Goal: Information Seeking & Learning: Find specific page/section

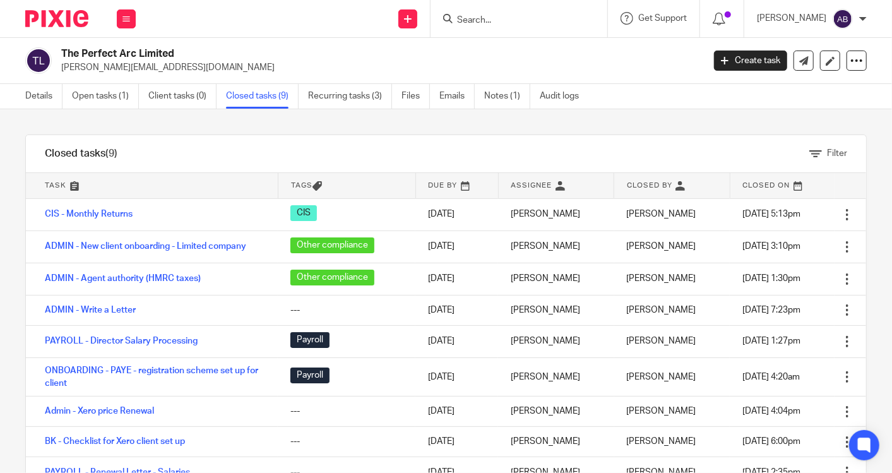
scroll to position [6, 0]
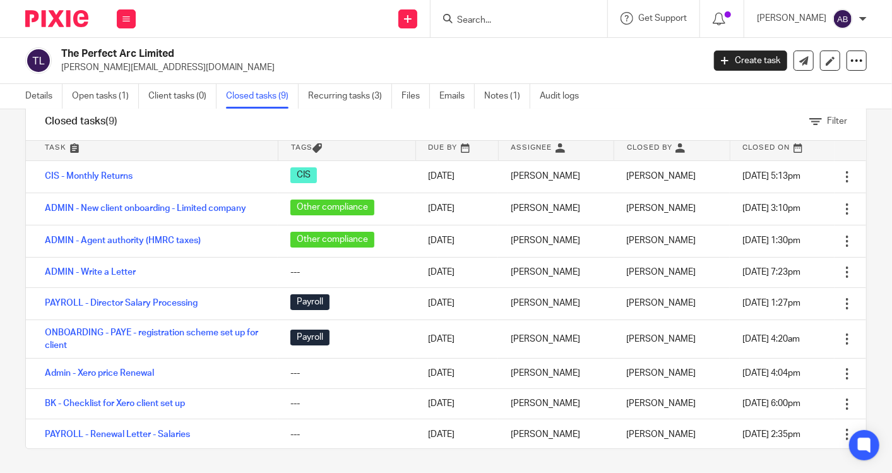
click at [505, 16] on input "Search" at bounding box center [513, 20] width 114 height 11
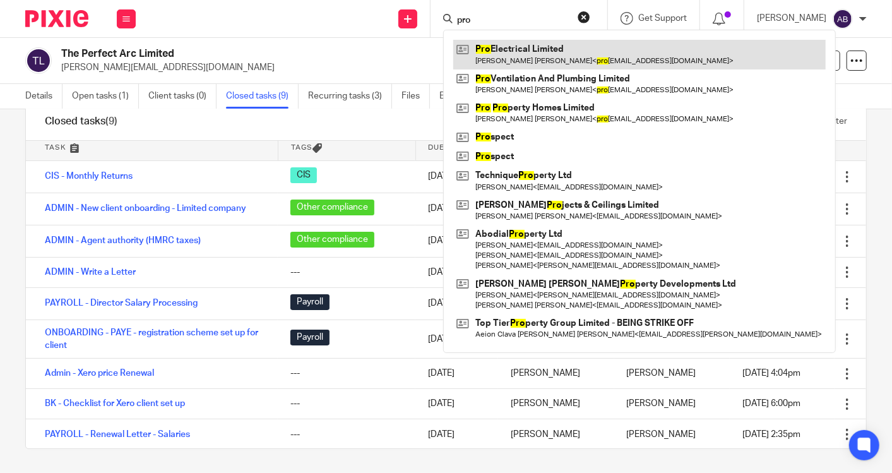
type input "pro"
click at [513, 56] on link at bounding box center [639, 54] width 373 height 29
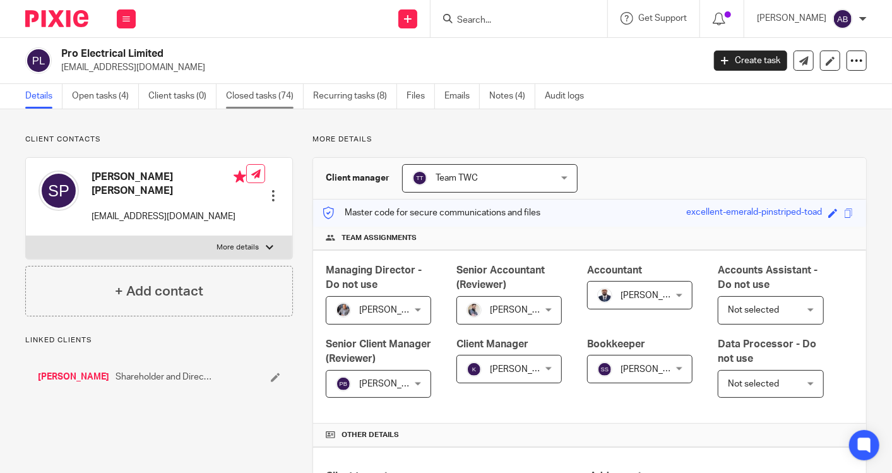
click at [246, 92] on link "Closed tasks (74)" at bounding box center [265, 96] width 78 height 25
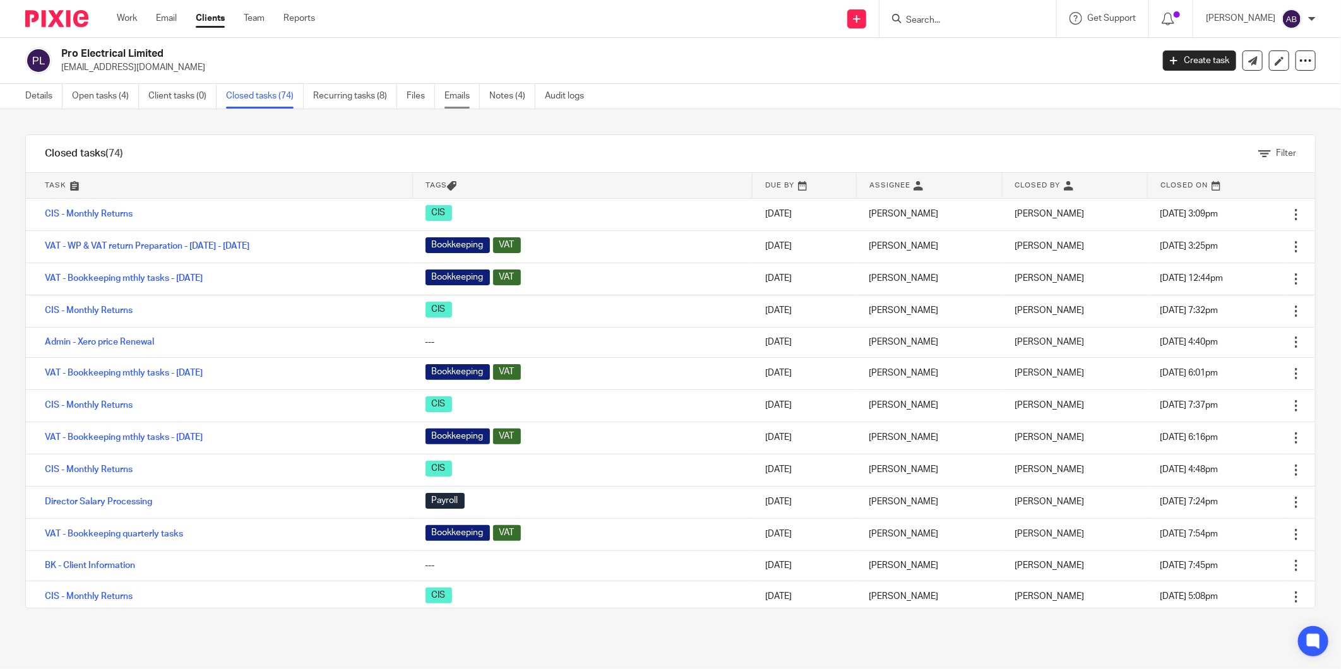
click at [457, 101] on link "Emails" at bounding box center [461, 96] width 35 height 25
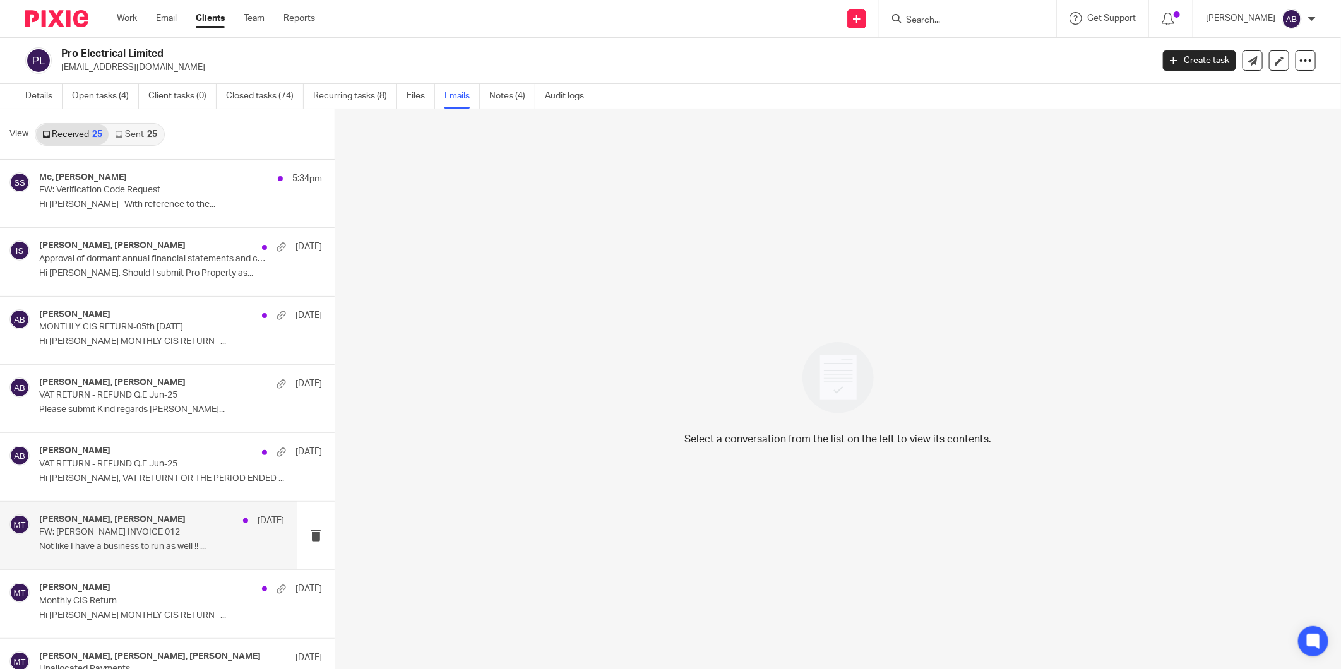
scroll to position [70, 0]
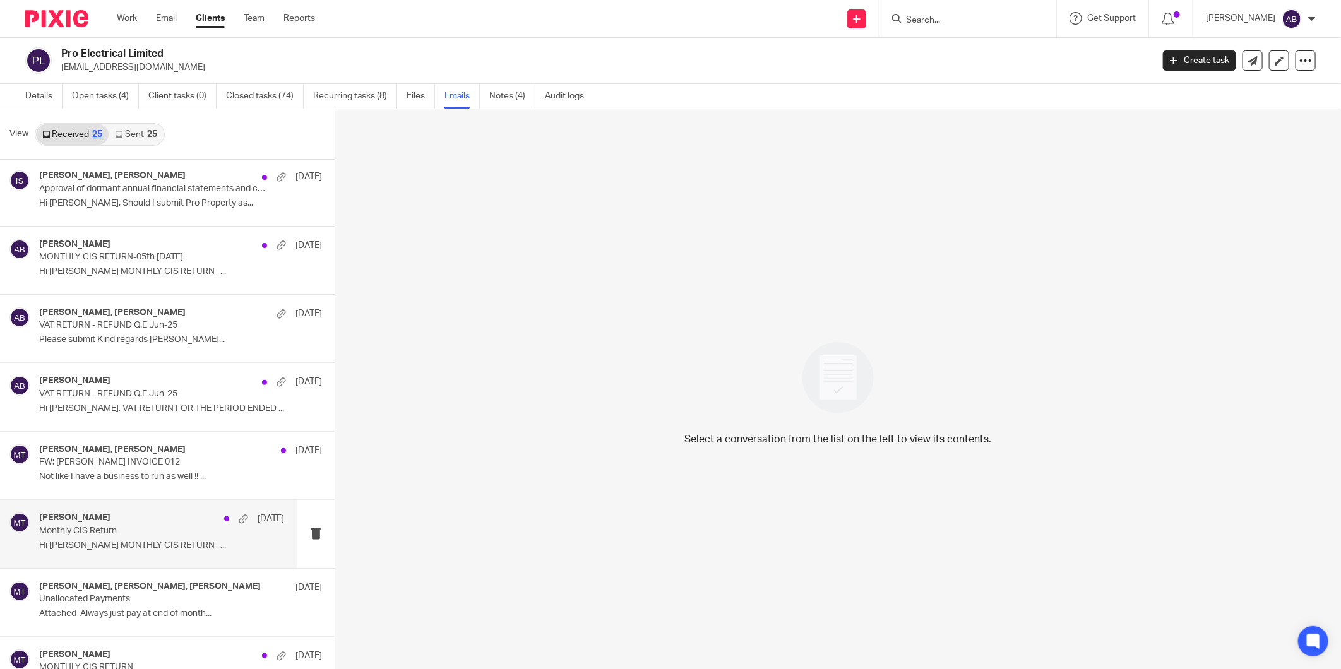
click at [136, 527] on p "Monthly CIS Return" at bounding box center [137, 531] width 196 height 11
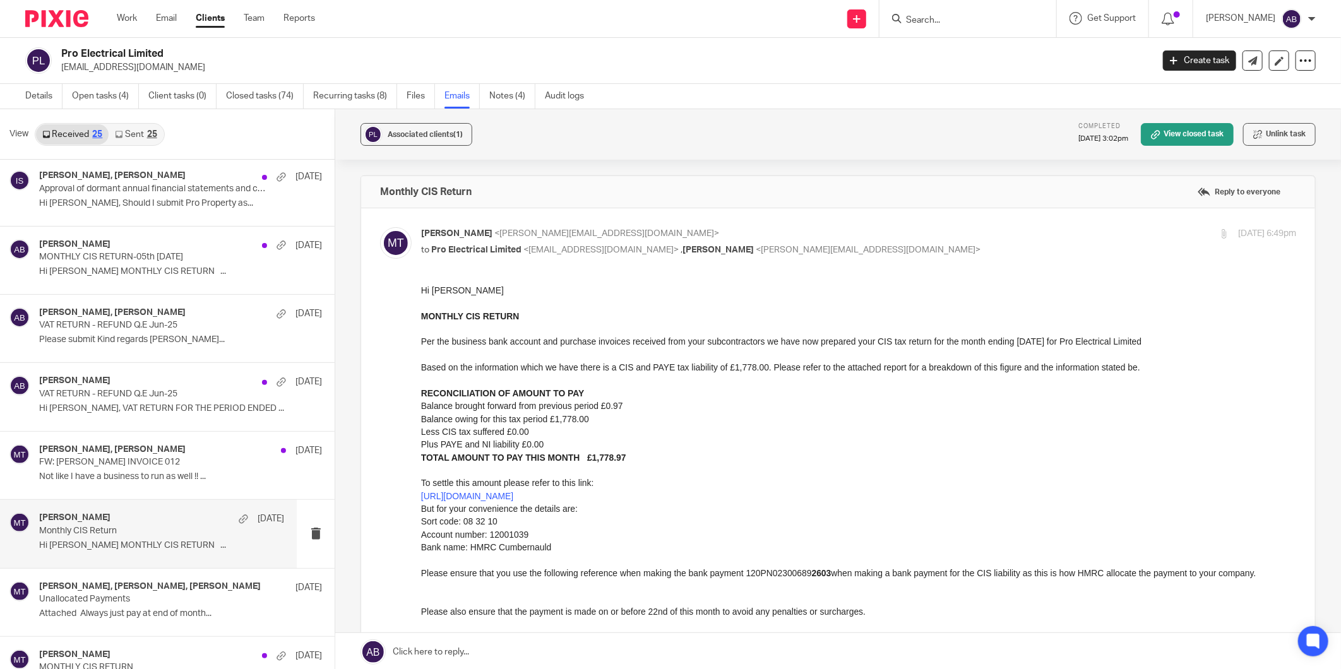
scroll to position [0, 0]
click at [116, 606] on div "Matt Tucker, Sonny Brown, Kim Faulkner 26 Jun Unallocated Payments Attached Alw…" at bounding box center [161, 602] width 245 height 42
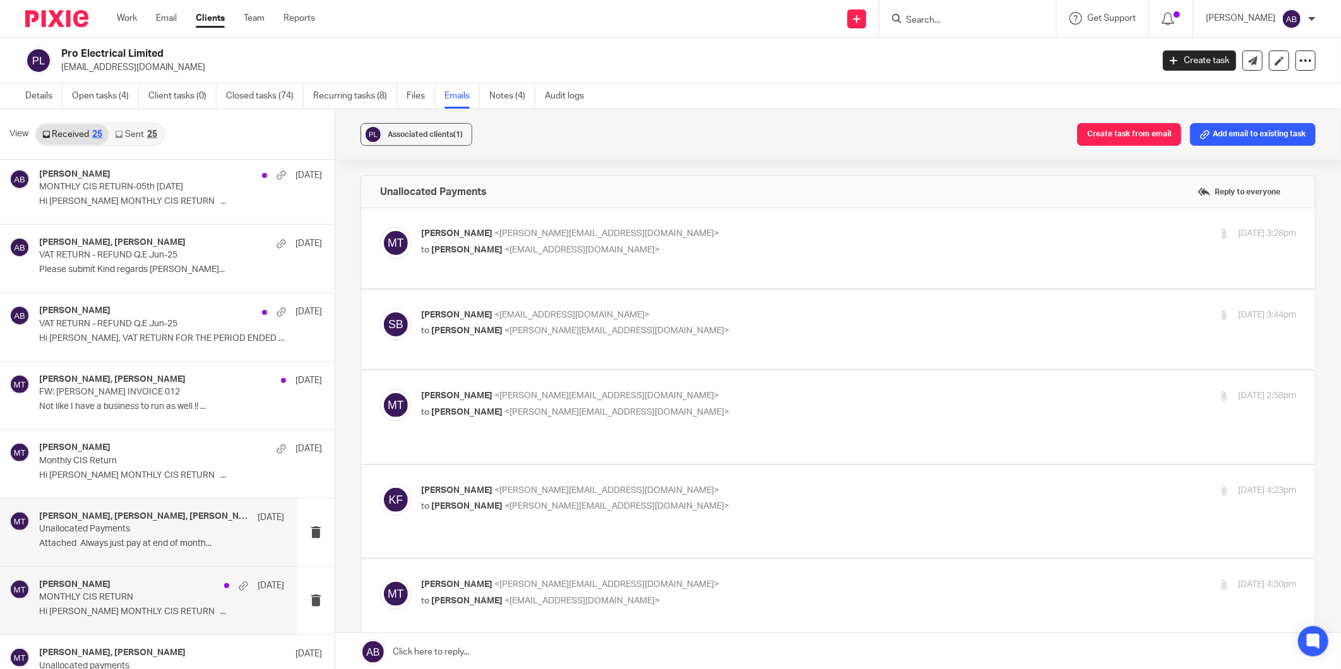
click at [127, 594] on p "MONTHLY CIS RETURN" at bounding box center [137, 597] width 196 height 11
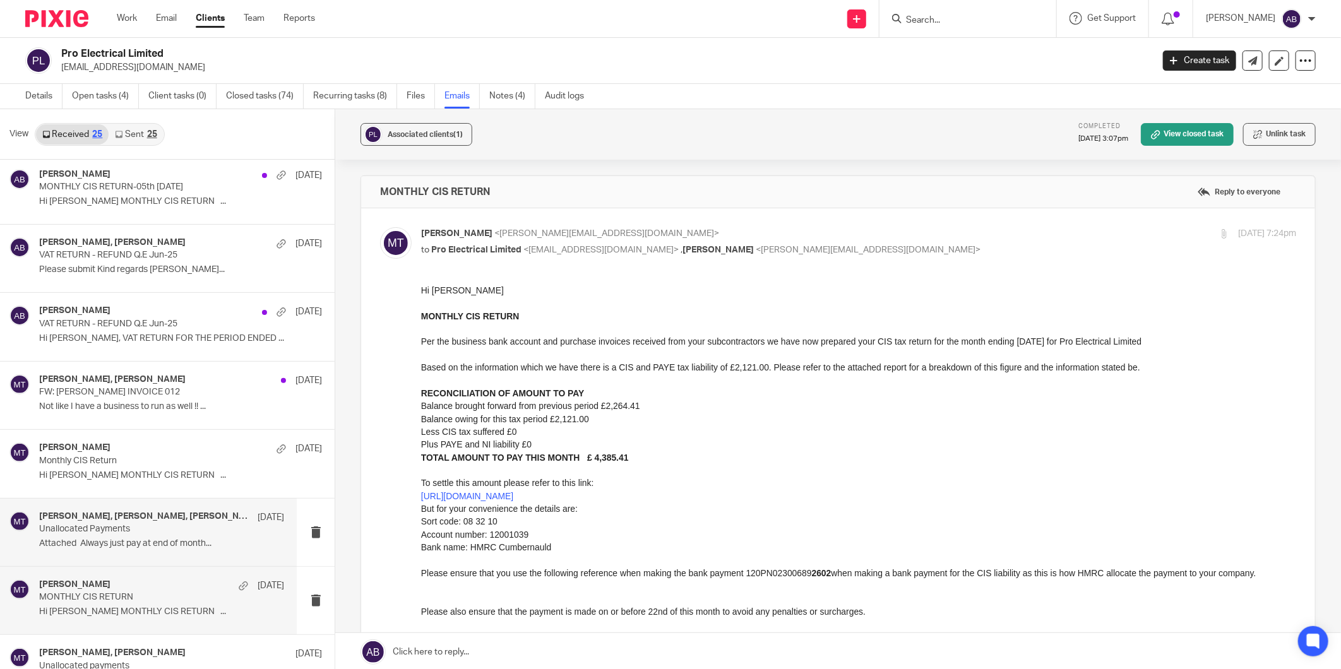
click at [115, 553] on div "Matt Tucker, Sonny Brown, Kim Faulkner 26 Jun Unallocated Payments Attached Alw…" at bounding box center [161, 532] width 245 height 42
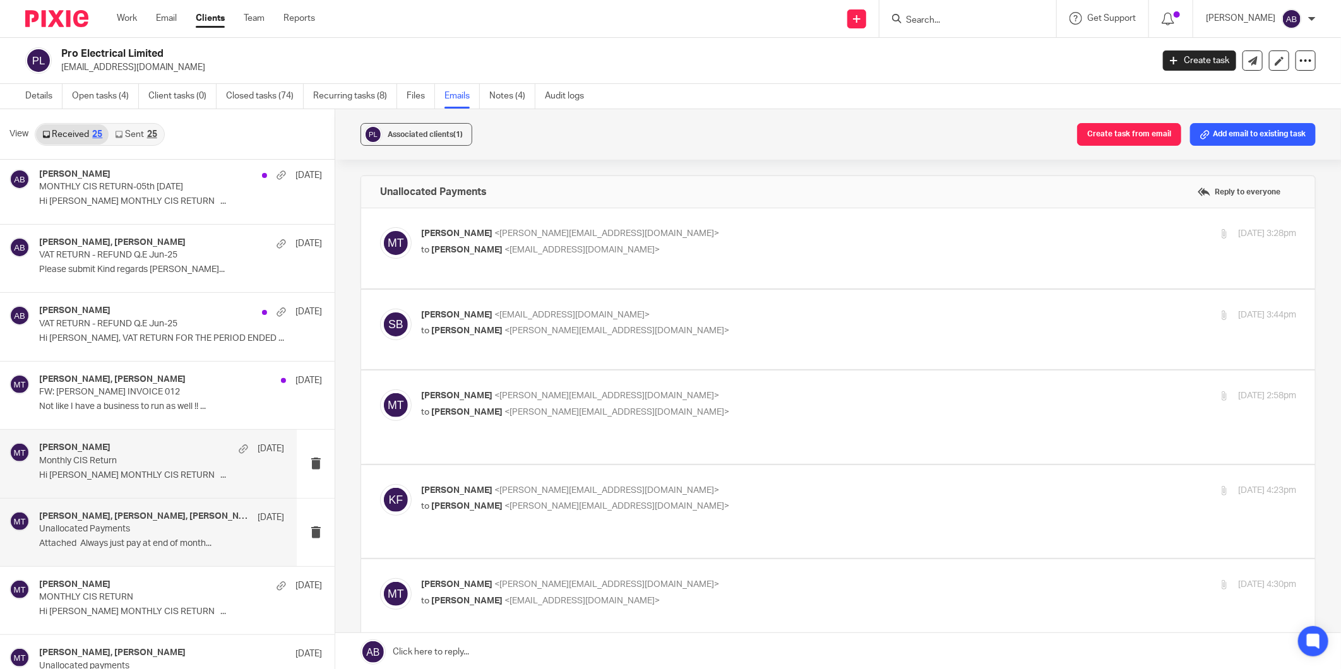
click at [133, 475] on p "Hi Sonny MONTHLY CIS RETURN ..." at bounding box center [161, 475] width 245 height 11
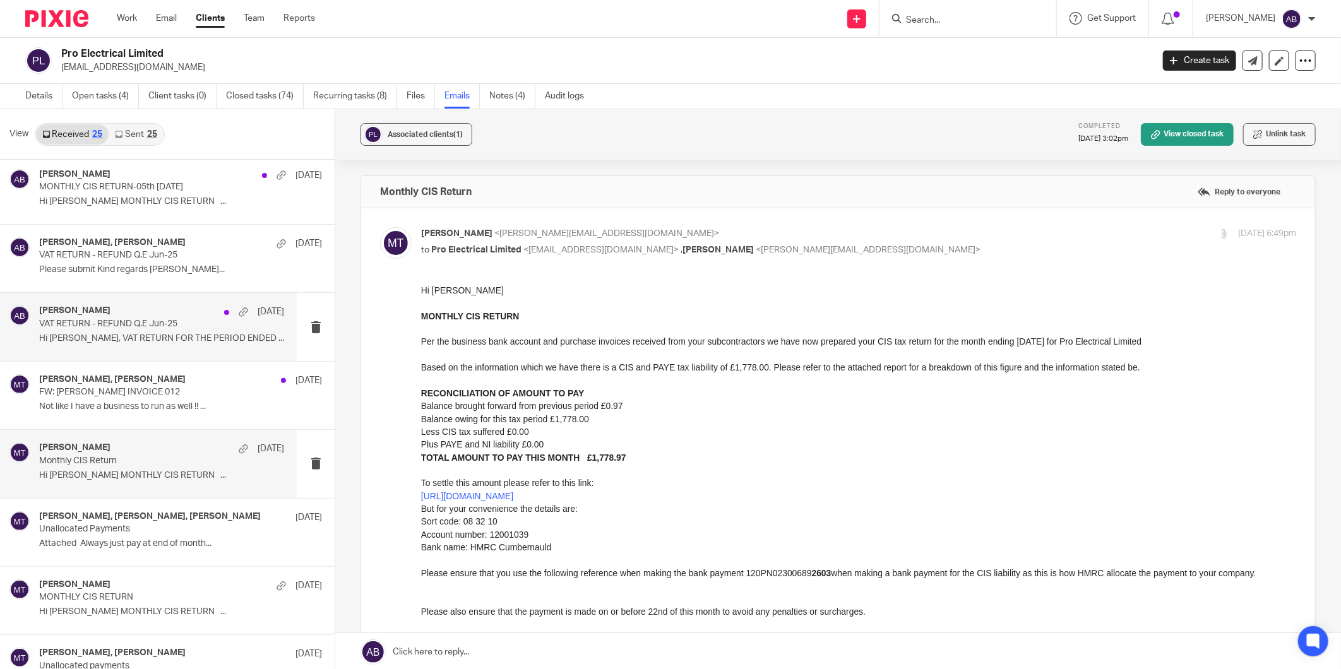
click at [134, 332] on div "Akshay Bhanushali 6 Aug VAT RETURN - REFUND Q.E Jun-25 Hi Sonny, VAT RETURN FOR…" at bounding box center [161, 327] width 245 height 42
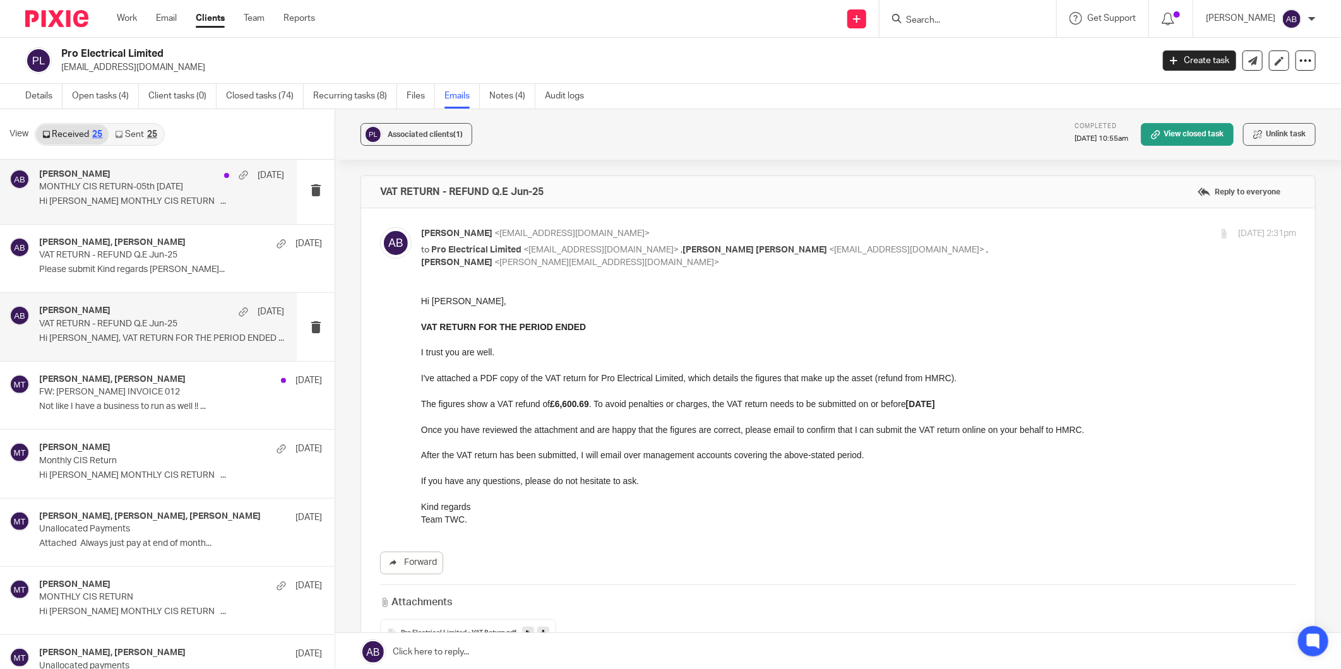
click at [147, 203] on p "Hi Sonny MONTHLY CIS RETURN ..." at bounding box center [161, 201] width 245 height 11
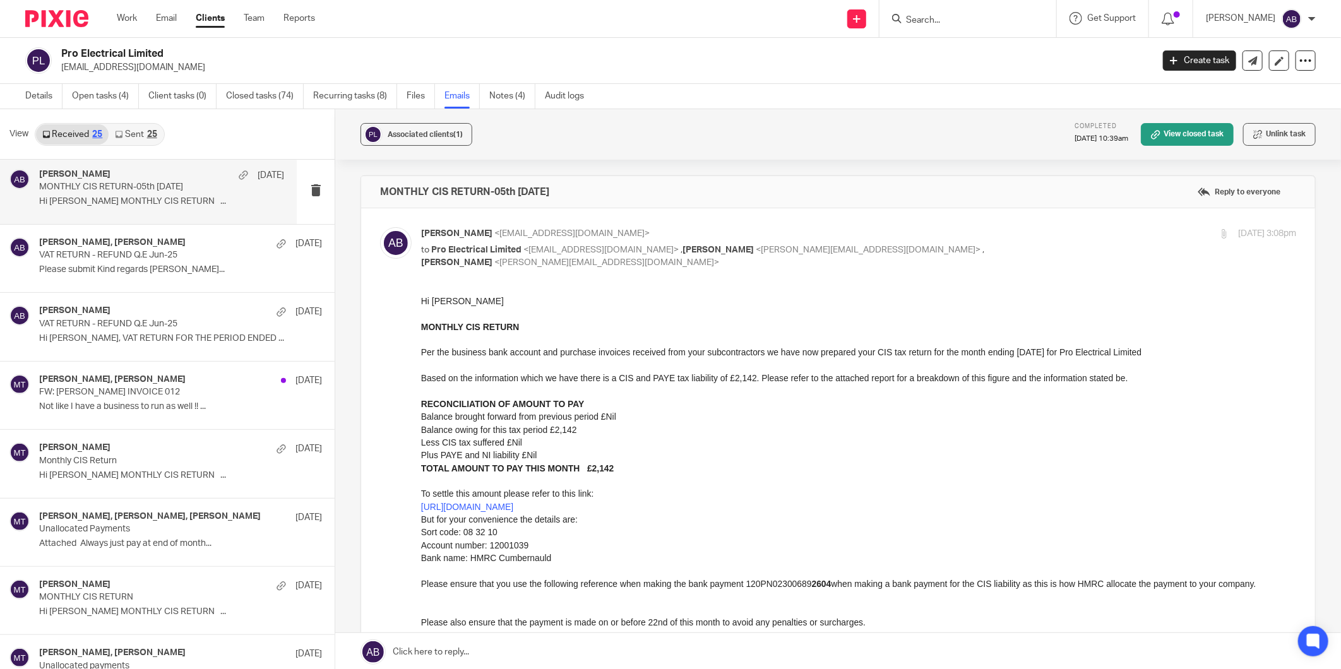
scroll to position [263, 0]
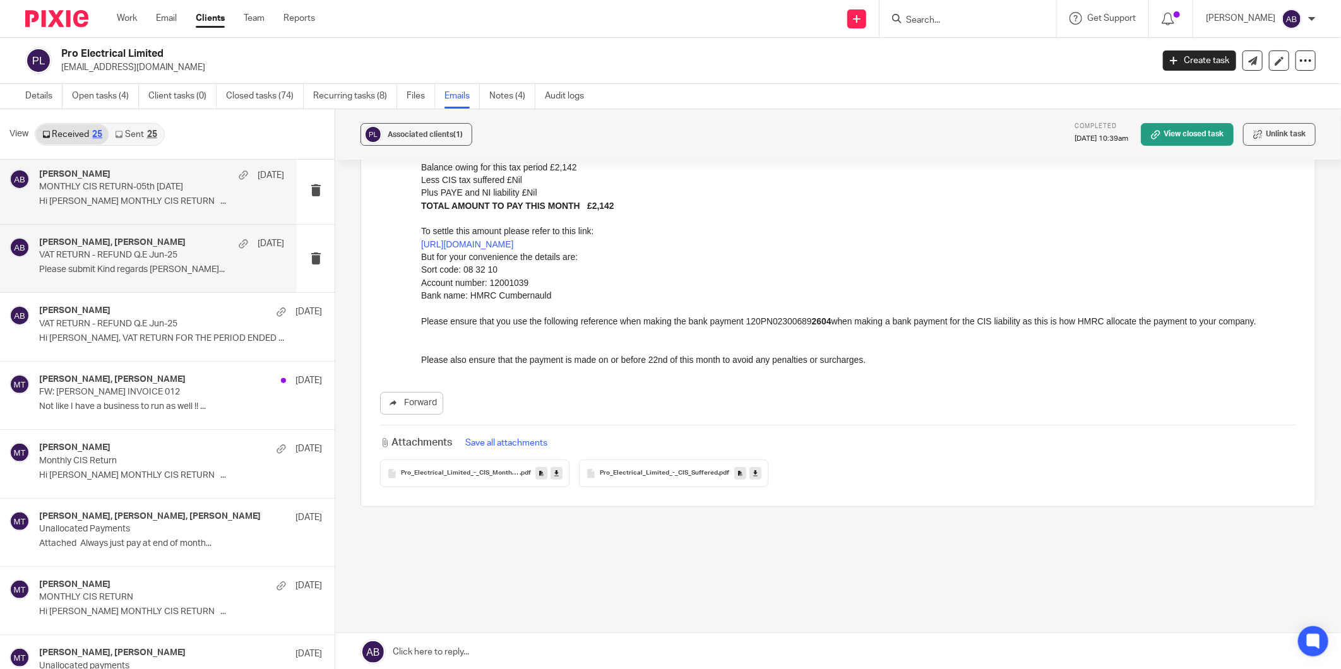
click at [128, 266] on p "Please submit Kind regards Sonny Brown..." at bounding box center [161, 270] width 245 height 11
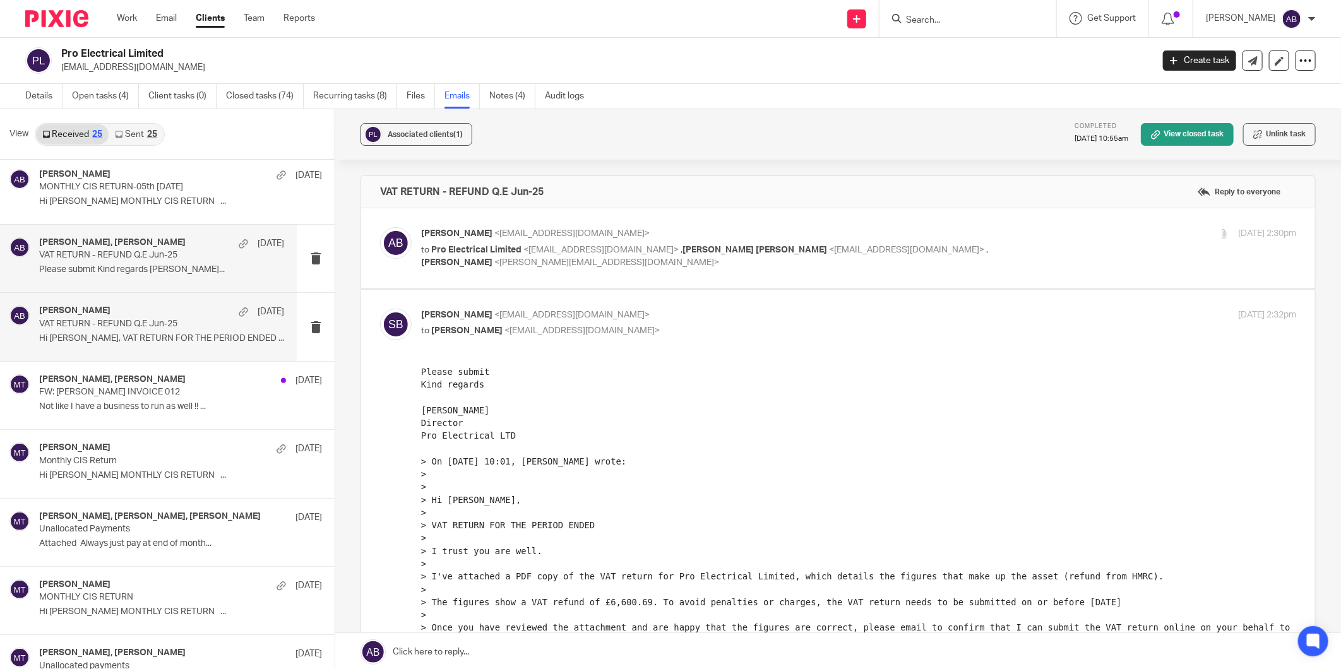
scroll to position [0, 0]
click at [685, 263] on p "to Pro Electrical Limited <sonnybrown@hotmail.co.uk> , Sonny Peter <proelectric…" at bounding box center [712, 257] width 583 height 26
checkbox input "true"
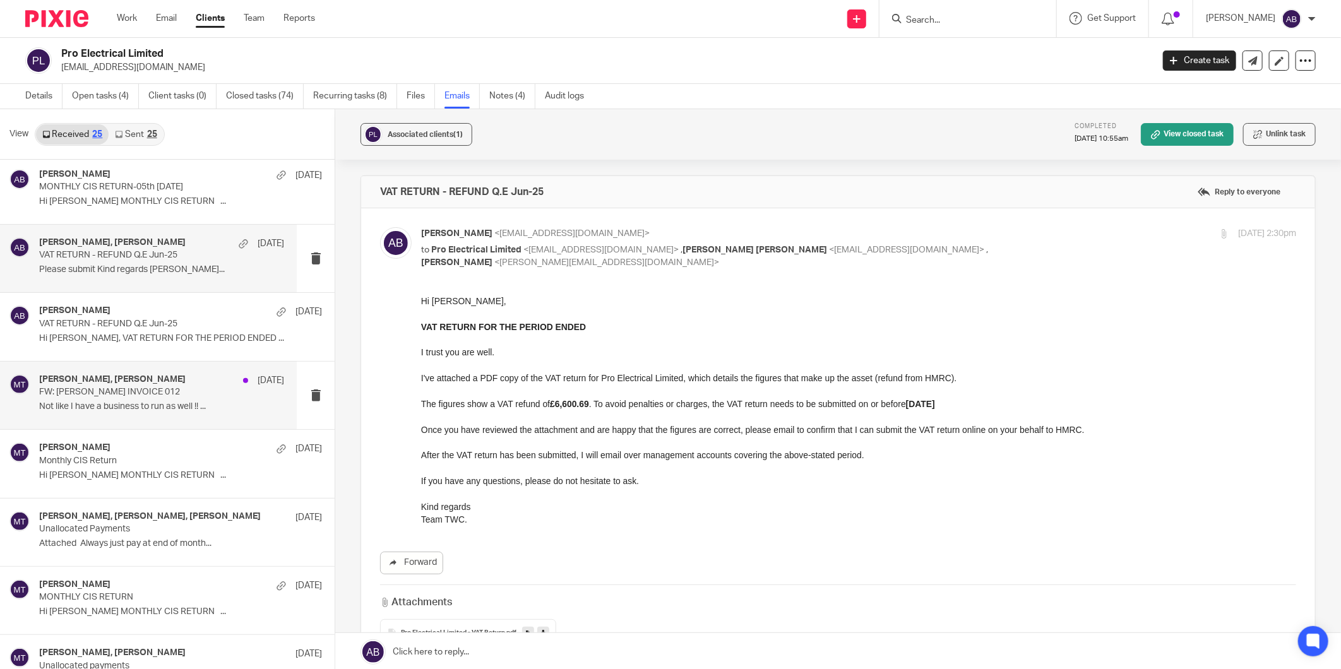
click at [104, 393] on p "FW: GP BROWN INVOICE 012" at bounding box center [137, 392] width 196 height 11
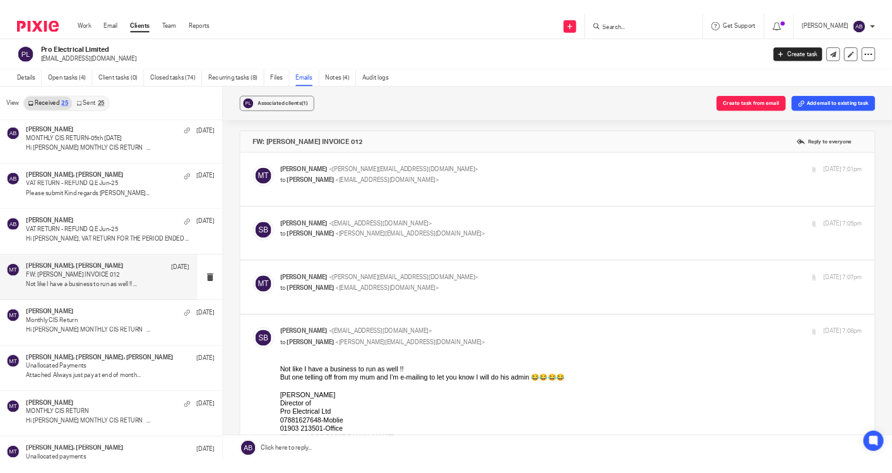
scroll to position [140, 0]
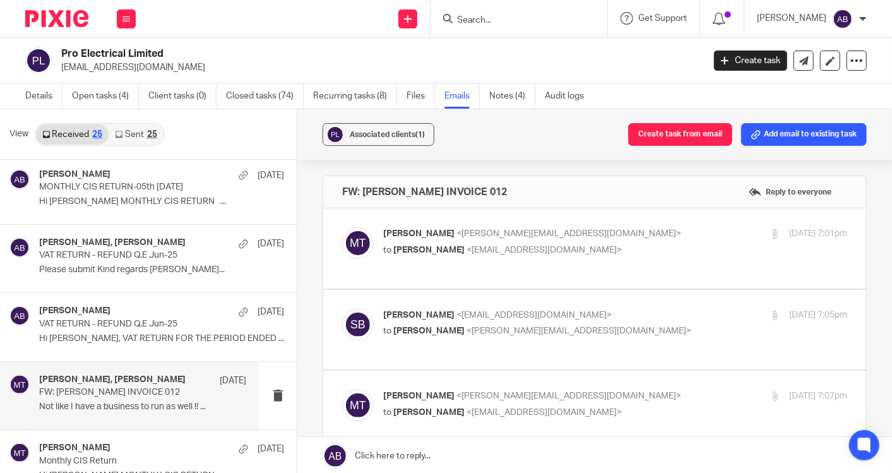
click at [456, 95] on link "Emails" at bounding box center [461, 96] width 35 height 25
click at [129, 137] on link "Sent 25" at bounding box center [136, 134] width 54 height 20
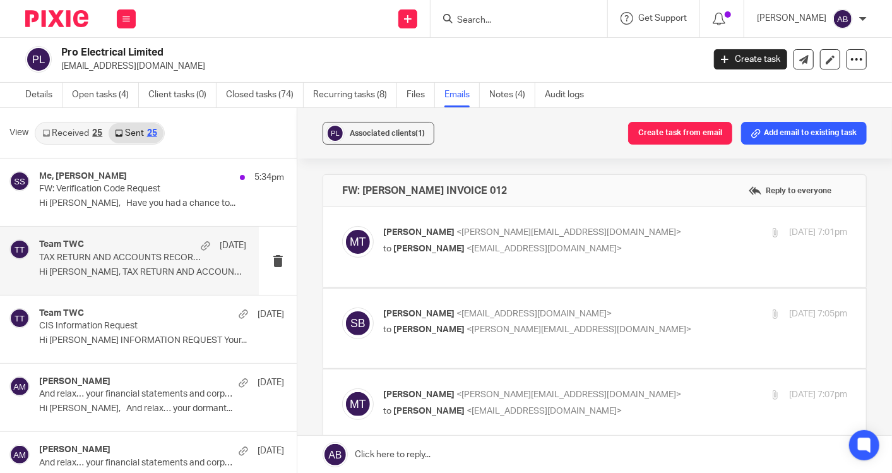
scroll to position [0, 0]
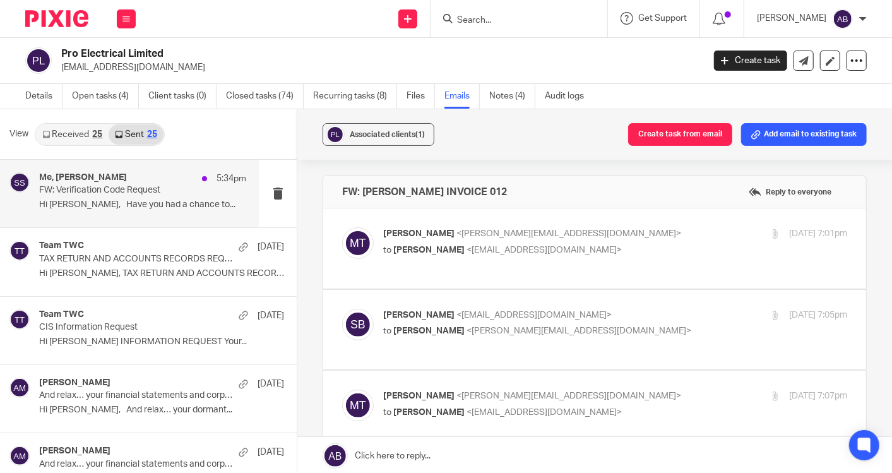
click at [90, 201] on p "Hi Sonny, Have you had a chance to..." at bounding box center [142, 205] width 207 height 11
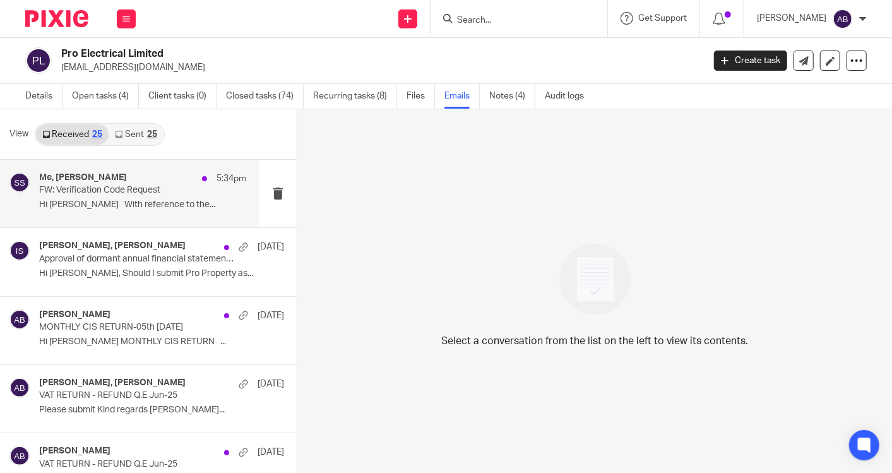
click at [122, 205] on p "Hi Aaron With reference to the..." at bounding box center [142, 205] width 207 height 11
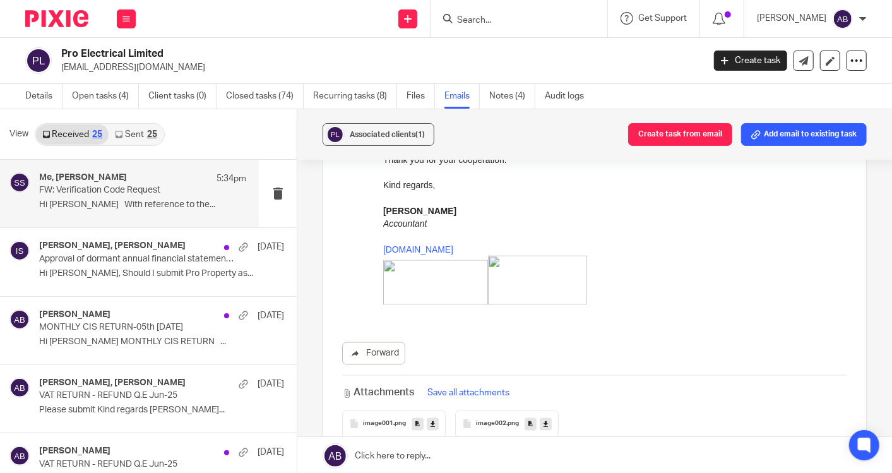
scroll to position [1311, 0]
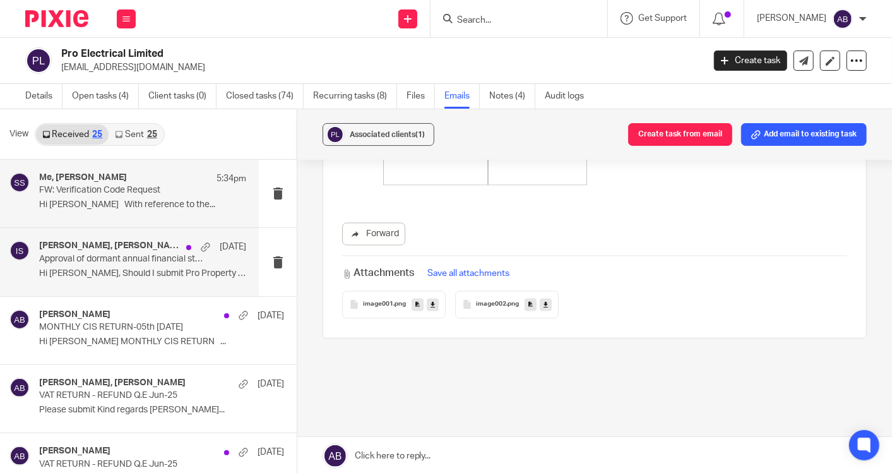
click at [123, 269] on p "Hi Aaron, Should I submit Pro Property as..." at bounding box center [142, 273] width 207 height 11
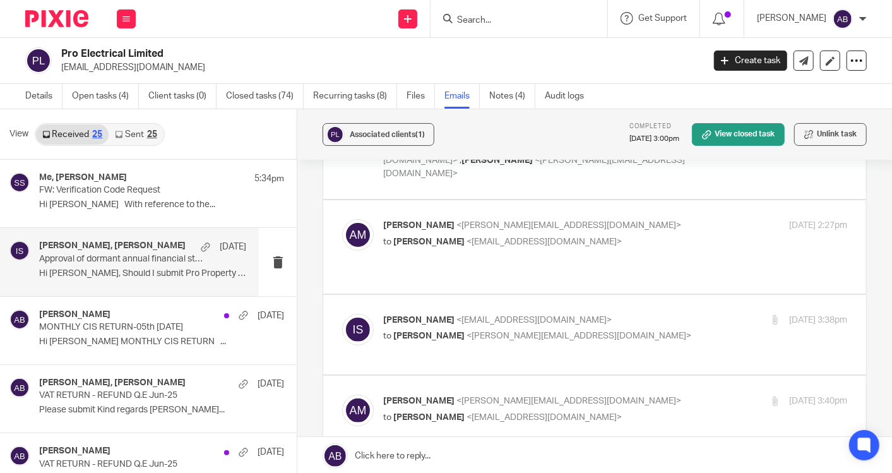
scroll to position [70, 0]
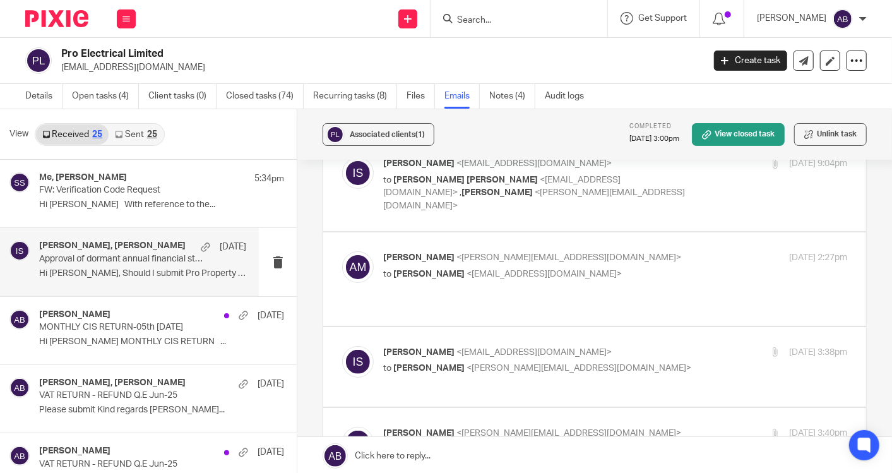
click at [626, 362] on p "to Aaron Mcleish <aaron@togetherwecount.co.uk>" at bounding box center [537, 368] width 309 height 13
checkbox input "false"
click at [626, 253] on div "Aaron Mcleish <aaron@togetherwecount.co.uk> to Inam Satti <inam@togetherwecount…" at bounding box center [537, 265] width 309 height 29
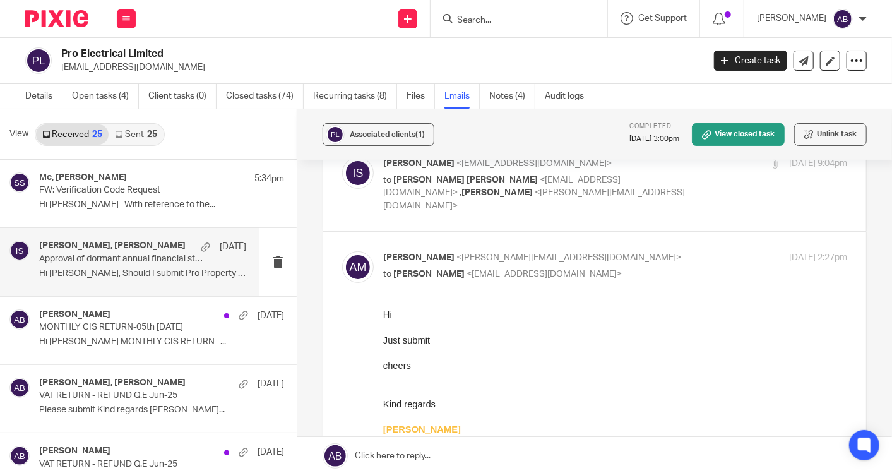
click at [626, 253] on div "Aaron Mcleish <aaron@togetherwecount.co.uk> to Inam Satti <inam@togetherwecount…" at bounding box center [537, 265] width 309 height 29
checkbox input "false"
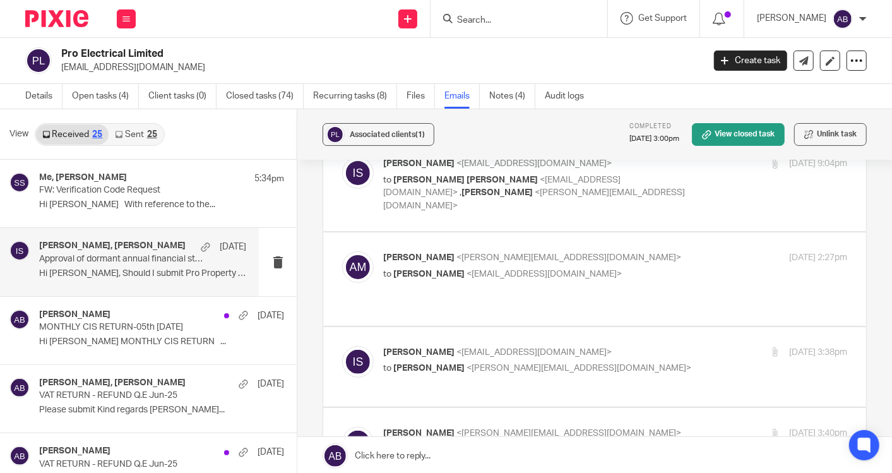
click at [669, 190] on p "to Sonny Peter <proelectricalltd@outlook.com> , Aaron Mcleish <aaron@togetherwe…" at bounding box center [537, 193] width 309 height 39
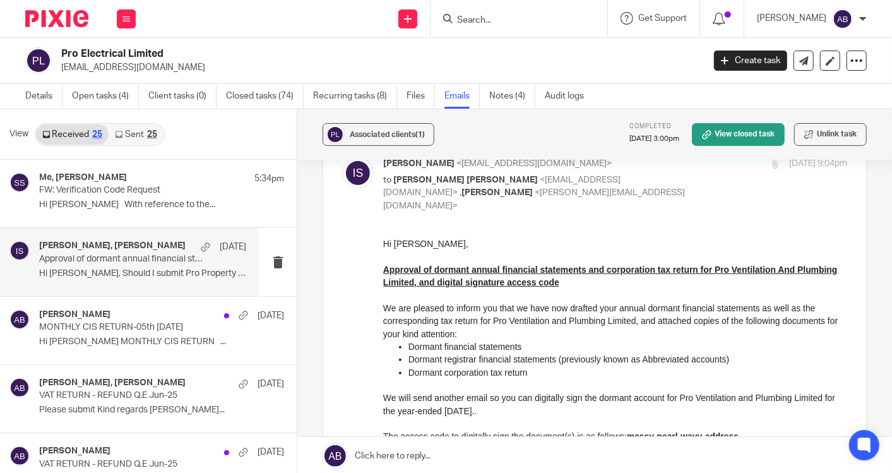
click at [650, 194] on p "to Sonny Peter <proelectricalltd@outlook.com> , Aaron Mcleish <aaron@togetherwe…" at bounding box center [537, 193] width 309 height 39
checkbox input "false"
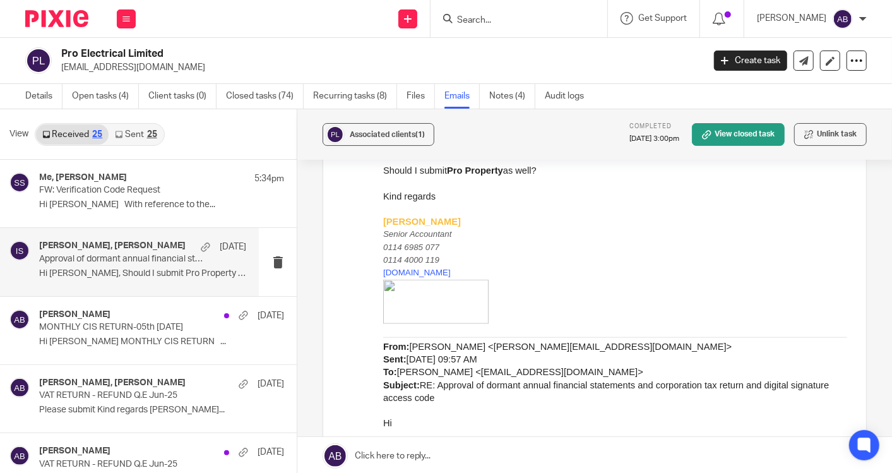
scroll to position [772, 0]
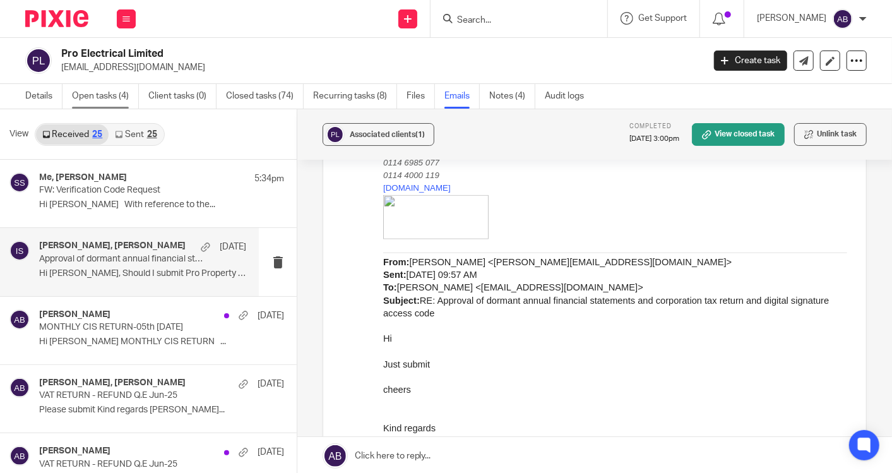
click at [123, 92] on link "Open tasks (4)" at bounding box center [105, 96] width 67 height 25
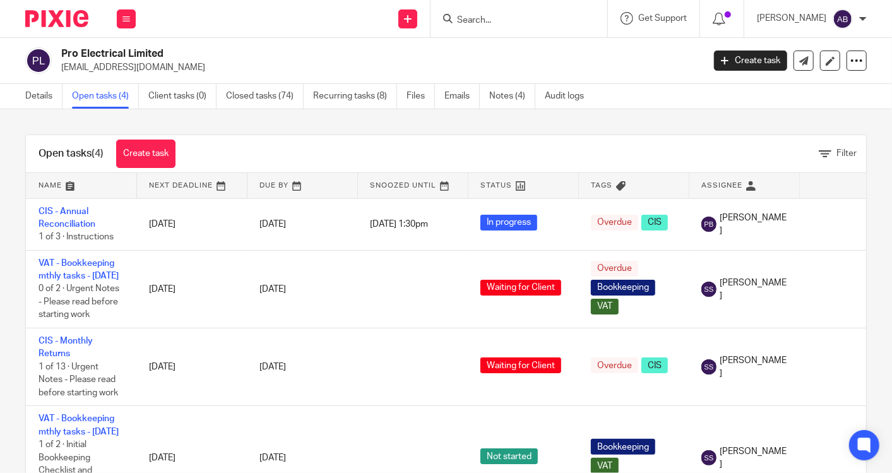
click at [495, 21] on input "Search" at bounding box center [513, 20] width 114 height 11
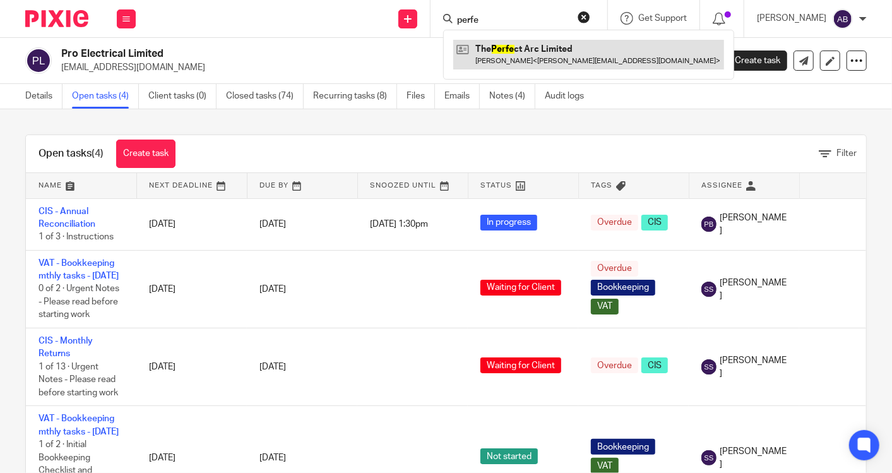
type input "perfe"
click at [518, 43] on link at bounding box center [588, 54] width 271 height 29
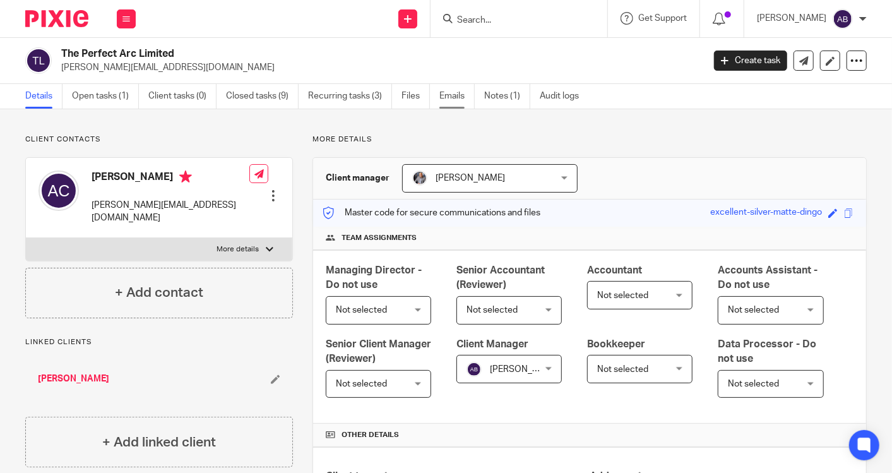
click at [461, 97] on link "Emails" at bounding box center [456, 96] width 35 height 25
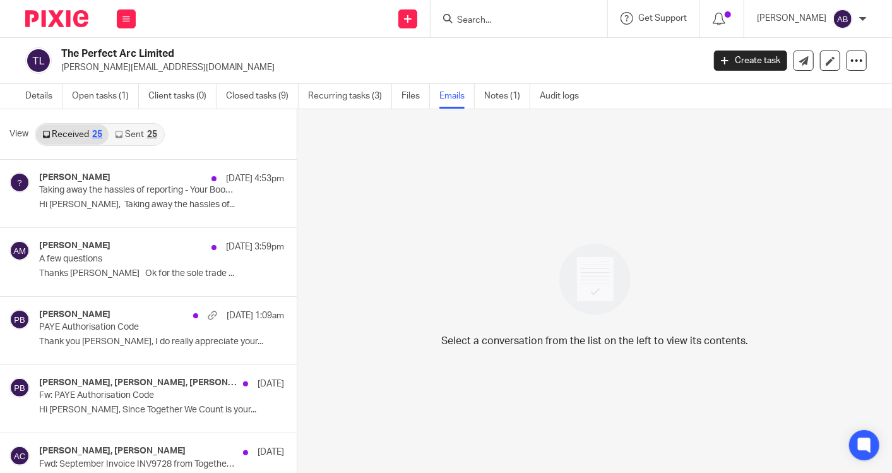
click at [131, 134] on link "Sent 25" at bounding box center [136, 134] width 54 height 20
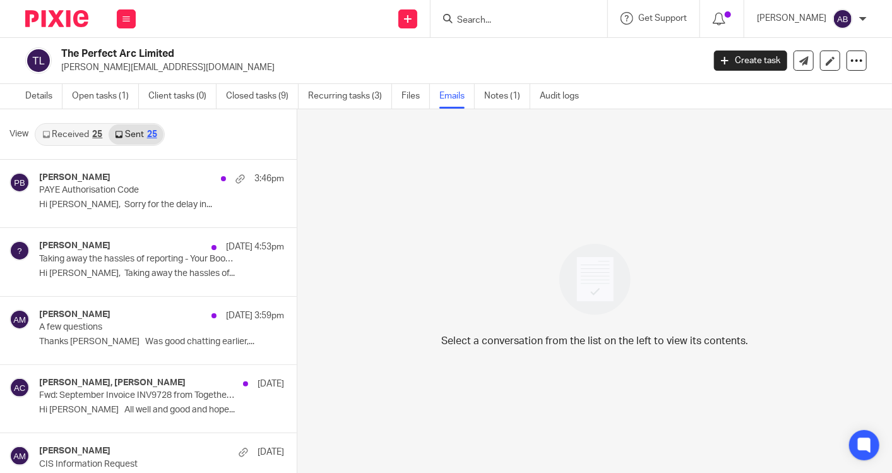
scroll to position [1, 0]
